Goal: Task Accomplishment & Management: Complete application form

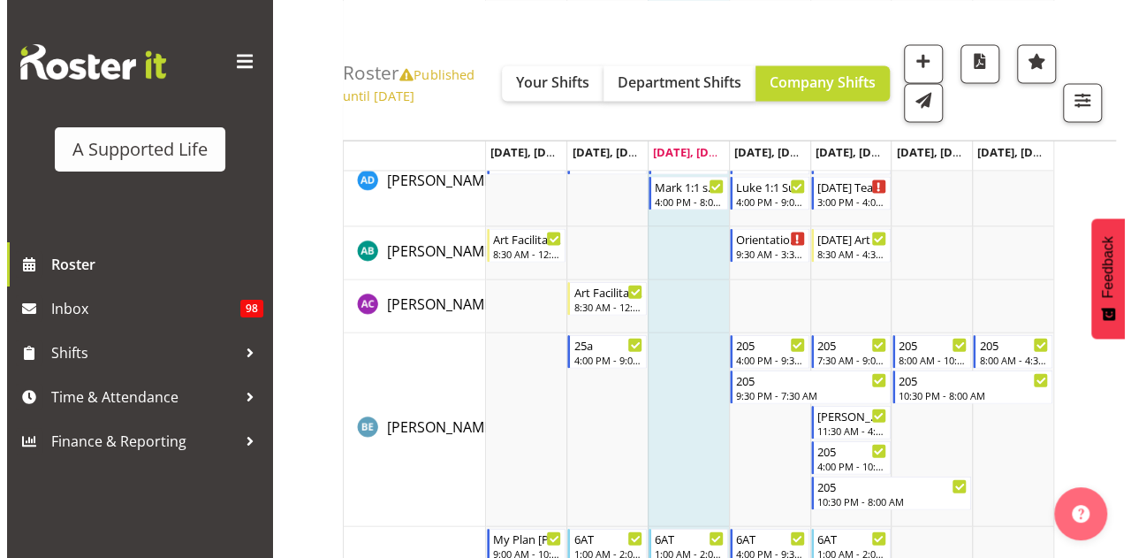
scroll to position [1840, 0]
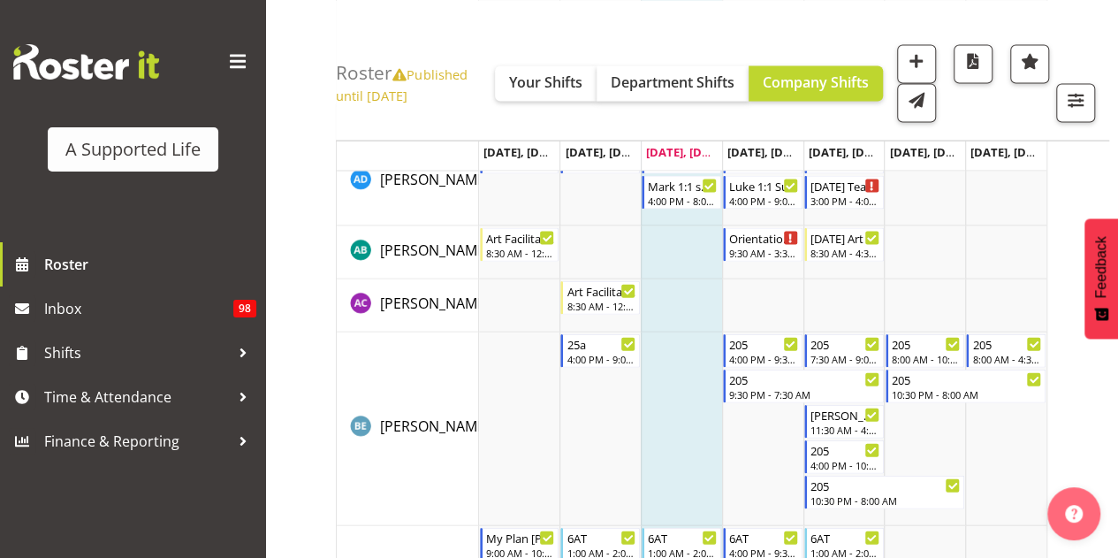
click at [685, 414] on td "Timeline Week of October 8, 2025" at bounding box center [681, 429] width 81 height 194
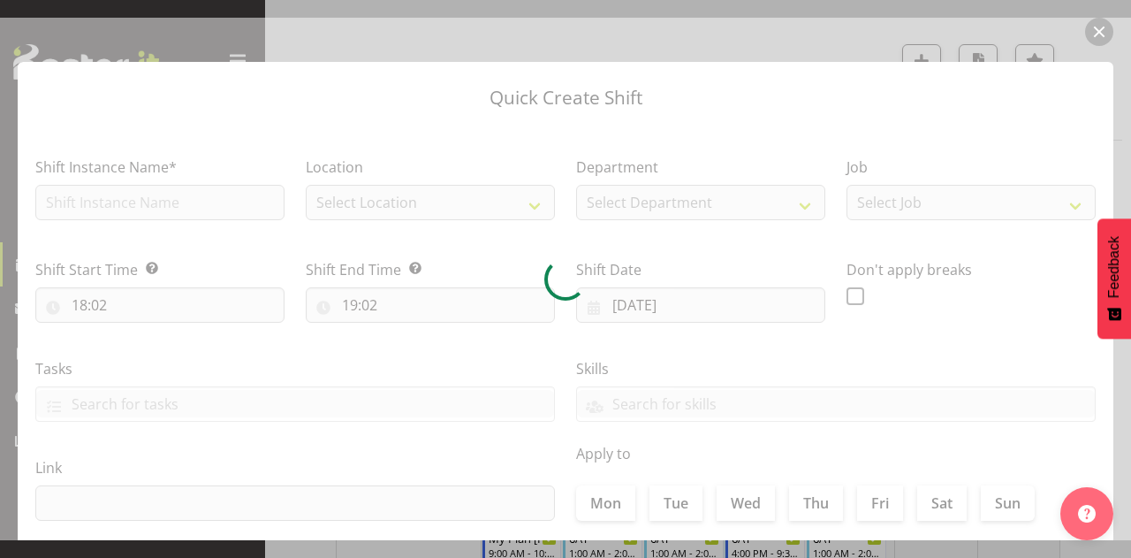
checkbox input "true"
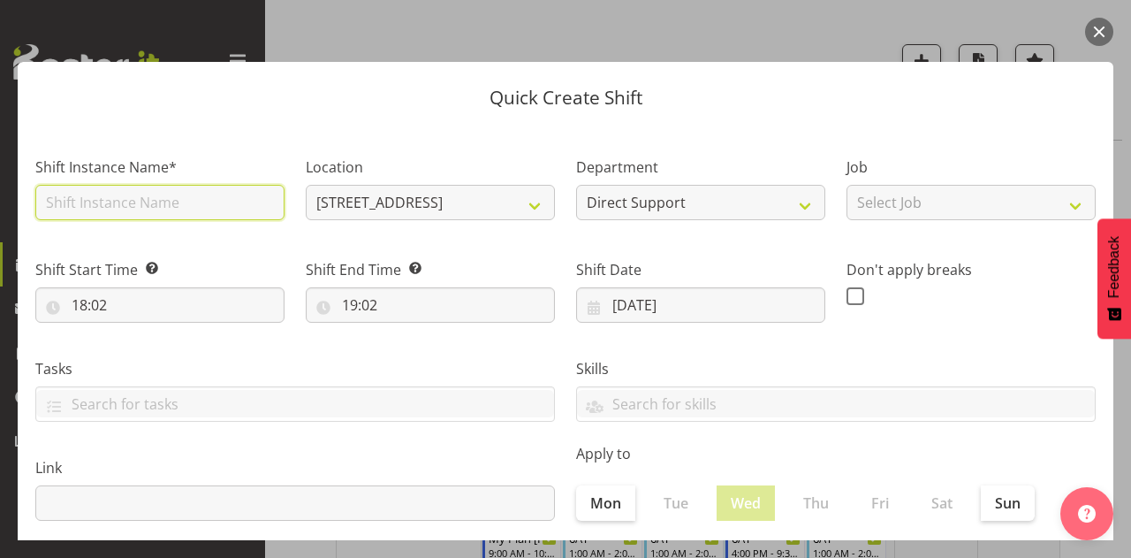
click at [189, 211] on input "text" at bounding box center [159, 202] width 249 height 35
type input "My Plans"
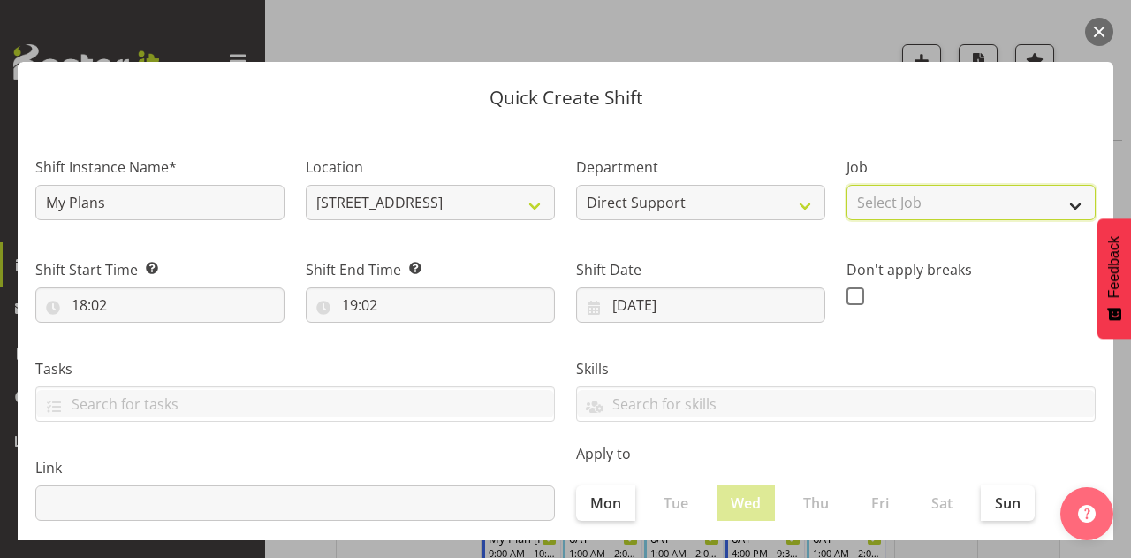
click at [917, 188] on select "Select Job Accounts and Payroll Admin Support Aspirations and Support Facilitat…" at bounding box center [971, 202] width 249 height 35
select select "4112"
click at [847, 185] on select "Select Job Accounts and Payroll Admin Support Aspirations and Support Facilitat…" at bounding box center [971, 202] width 249 height 35
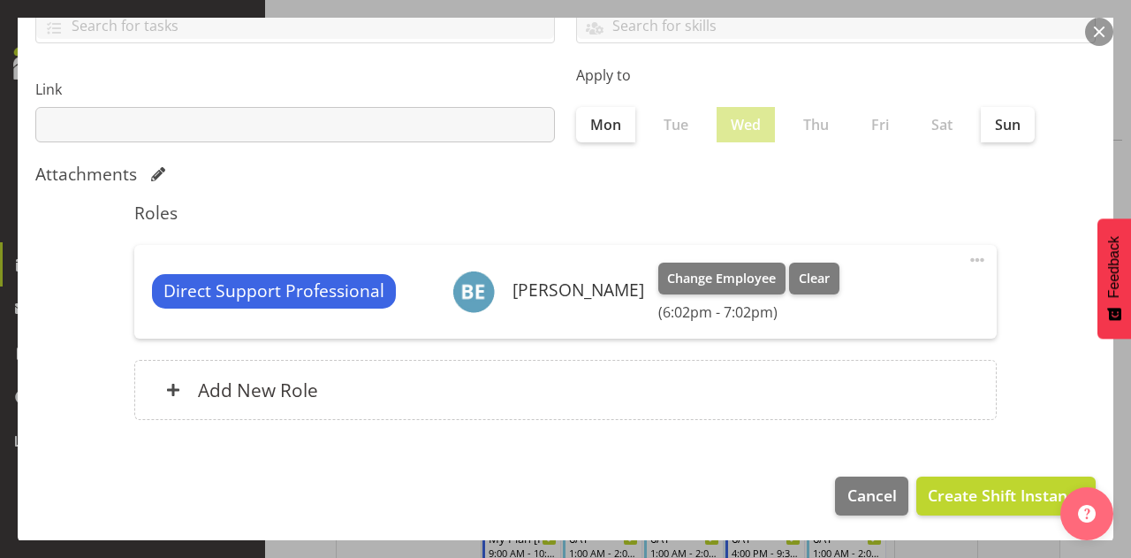
scroll to position [107, 0]
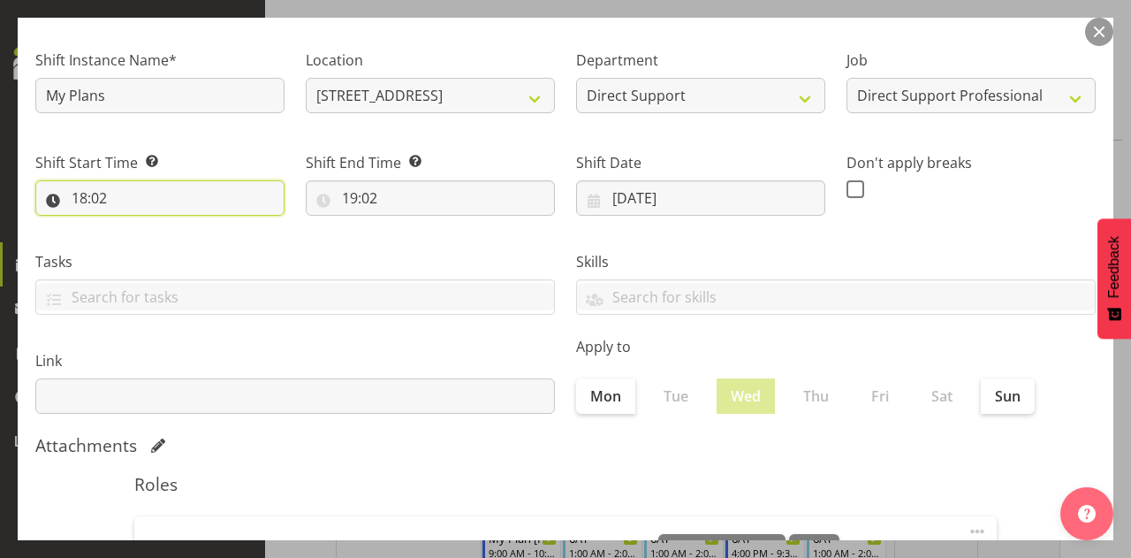
click at [83, 201] on input "18:02" at bounding box center [159, 197] width 249 height 35
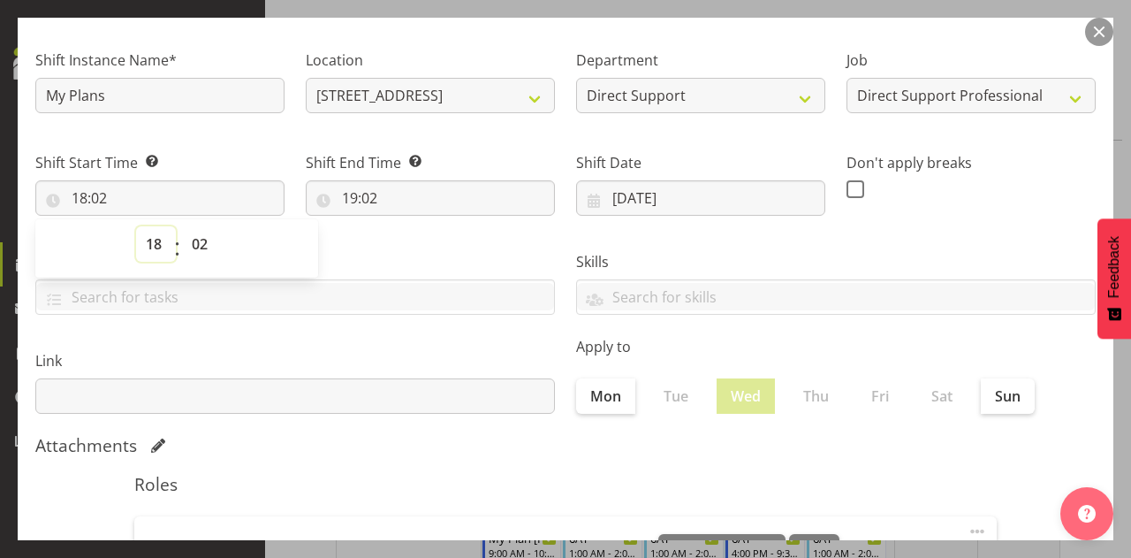
click at [161, 245] on select "00 01 02 03 04 05 06 07 08 09 10 11 12 13 14 15 16 17 18 19 20 21 22 23" at bounding box center [156, 243] width 40 height 35
select select "16"
click at [136, 226] on select "00 01 02 03 04 05 06 07 08 09 10 11 12 13 14 15 16 17 18 19 20 21 22 23" at bounding box center [156, 243] width 40 height 35
type input "16:02"
click at [201, 238] on select "00 01 02 03 04 05 06 07 08 09 10 11 12 13 14 15 16 17 18 19 20 21 22 23 24 25 2…" at bounding box center [202, 243] width 40 height 35
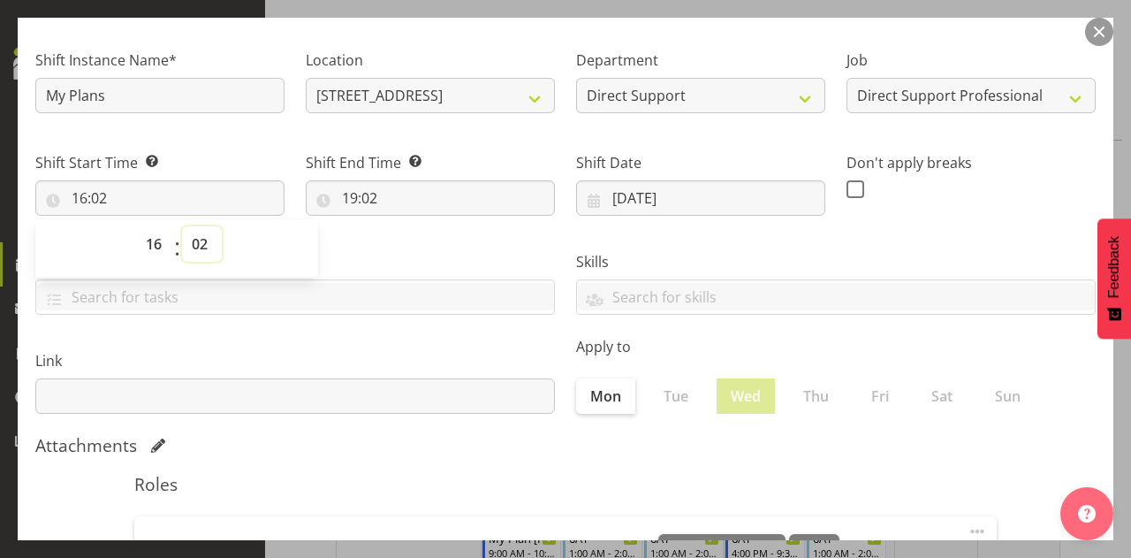
select select "0"
click at [182, 226] on select "00 01 02 03 04 05 06 07 08 09 10 11 12 13 14 15 16 17 18 19 20 21 22 23 24 25 2…" at bounding box center [202, 243] width 40 height 35
type input "16:00"
click at [362, 201] on input "19:02" at bounding box center [430, 197] width 249 height 35
click at [430, 256] on select "00 01 02 03 04 05 06 07 08 09 10 11 12 13 14 15 16 17 18 19 20 21 22 23" at bounding box center [427, 243] width 40 height 35
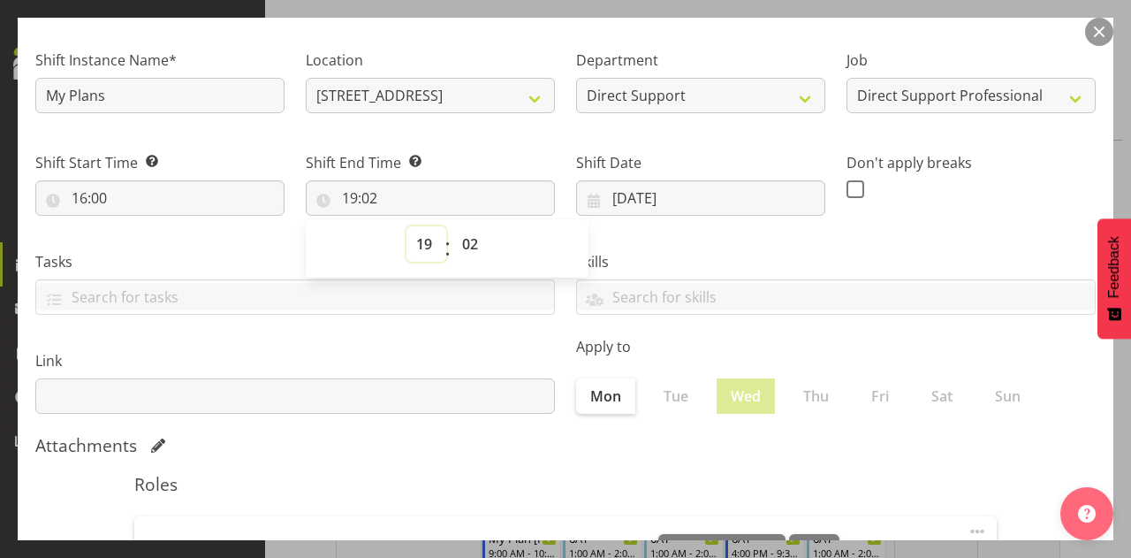
select select "18"
click at [407, 226] on select "00 01 02 03 04 05 06 07 08 09 10 11 12 13 14 15 16 17 18 19 20 21 22 23" at bounding box center [427, 243] width 40 height 35
type input "18:02"
click at [465, 236] on select "00 01 02 03 04 05 06 07 08 09 10 11 12 13 14 15 16 17 18 19 20 21 22 23 24 25 2…" at bounding box center [472, 243] width 40 height 35
select select "0"
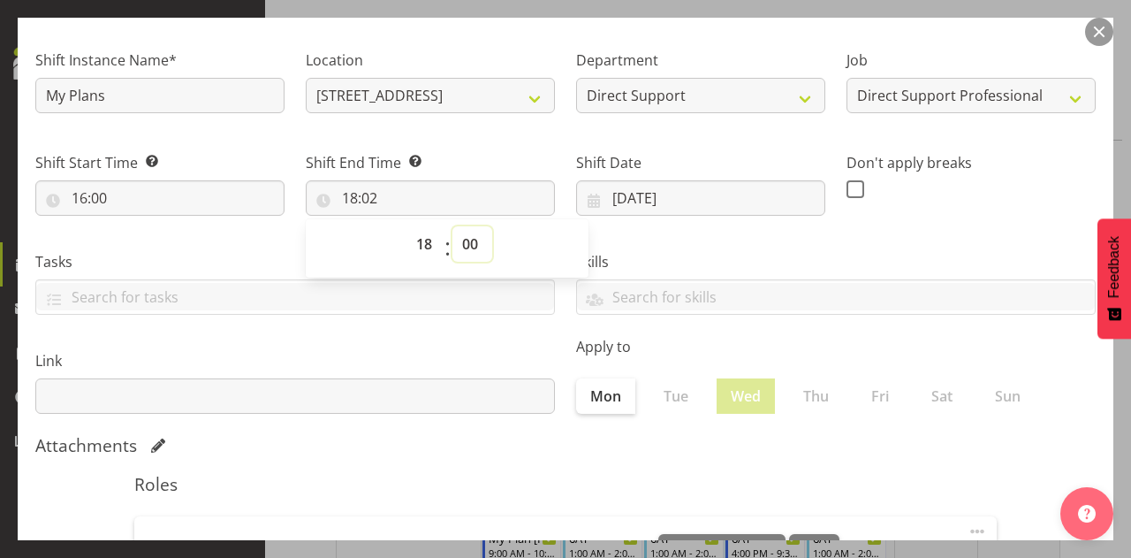
click at [452, 226] on select "00 01 02 03 04 05 06 07 08 09 10 11 12 13 14 15 16 17 18 19 20 21 22 23 24 25 2…" at bounding box center [472, 243] width 40 height 35
type input "18:00"
click at [566, 160] on div "Shift Date [DATE] January February March April May June July August September O…" at bounding box center [701, 176] width 270 height 99
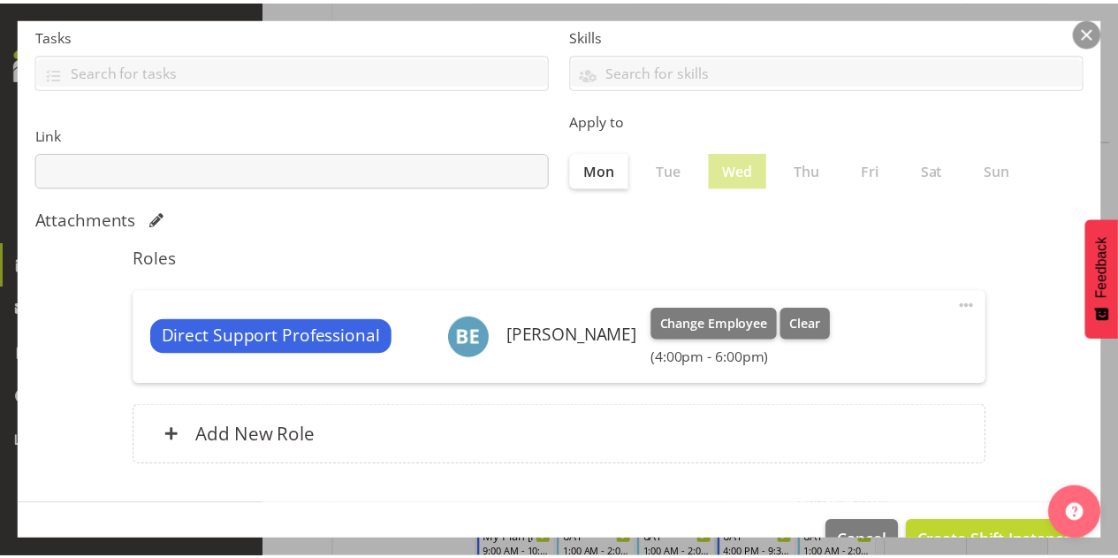
scroll to position [378, 0]
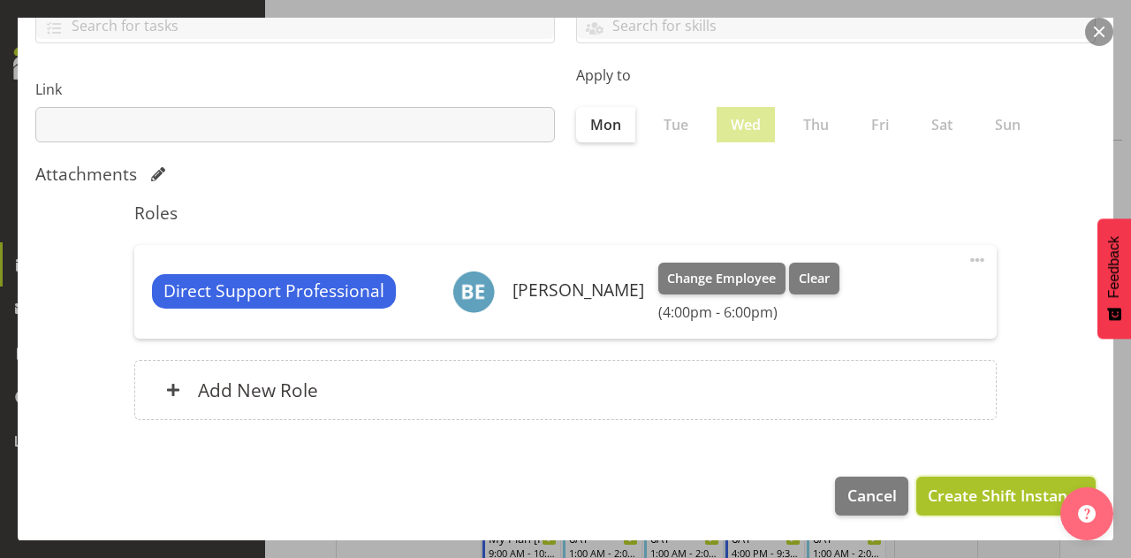
click at [957, 488] on span "Create Shift Instance" at bounding box center [1006, 494] width 156 height 23
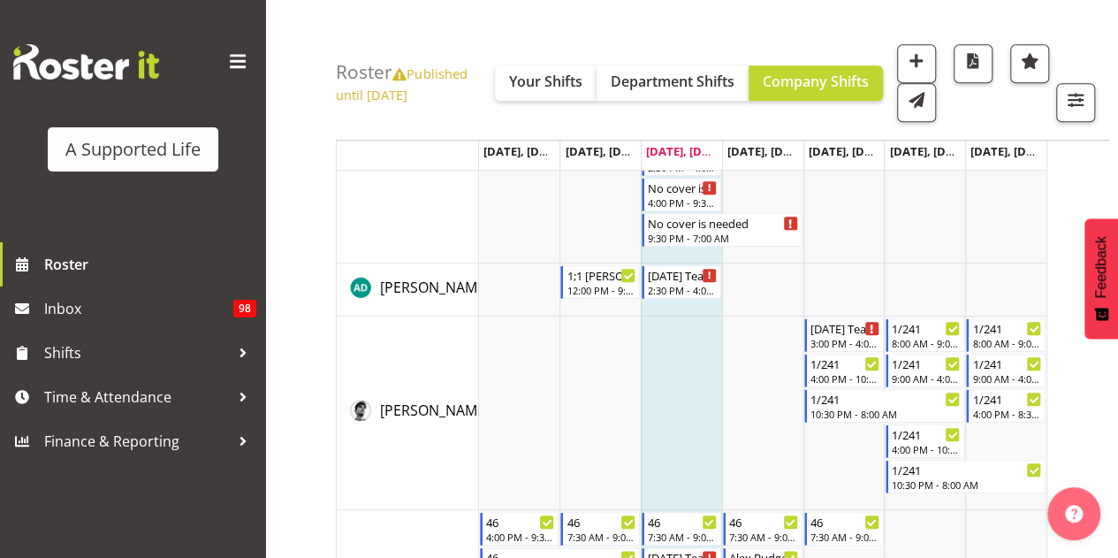
scroll to position [1840, 0]
